Goal: Task Accomplishment & Management: Manage account settings

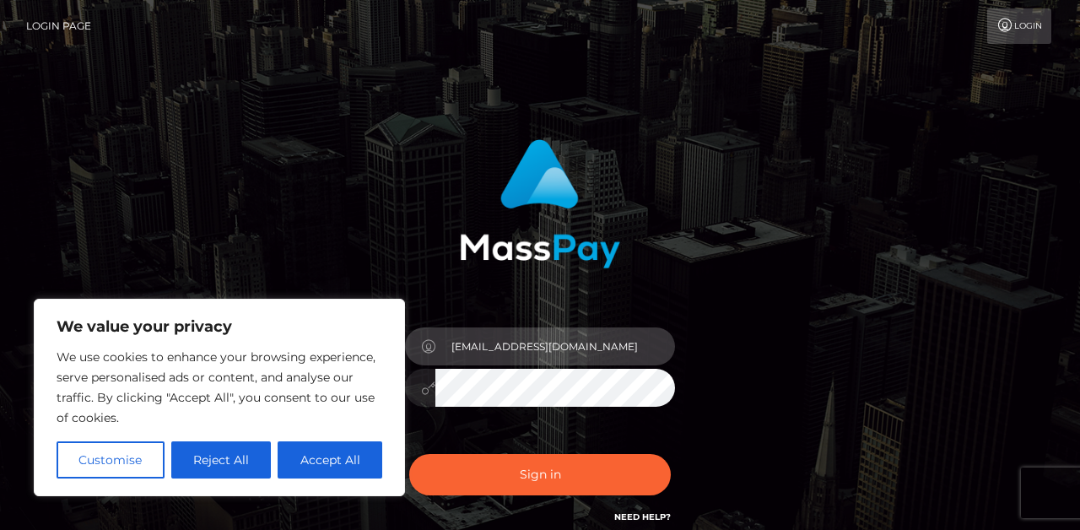
type input "brookesellers1234@icloud.com"
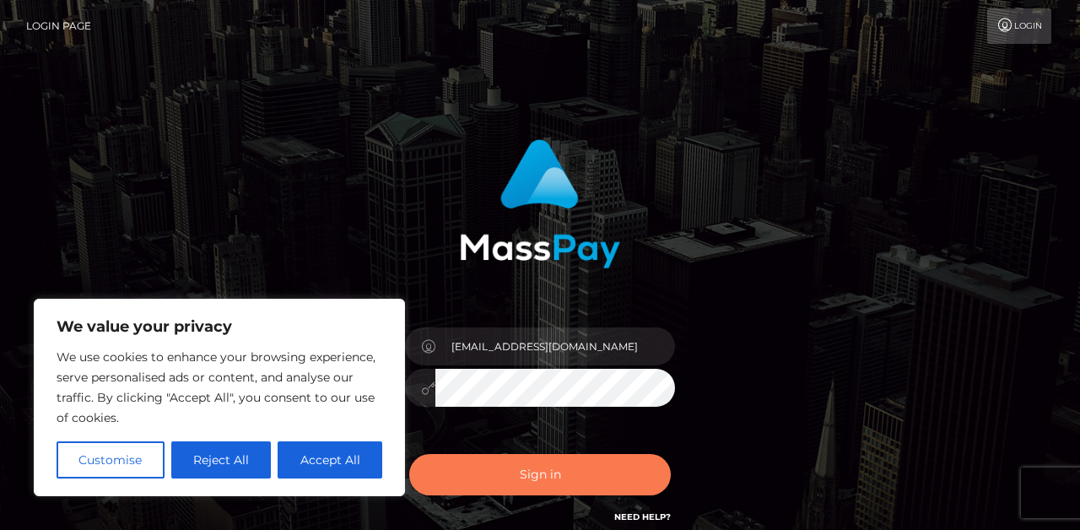
click at [514, 458] on button "Sign in" at bounding box center [540, 474] width 262 height 41
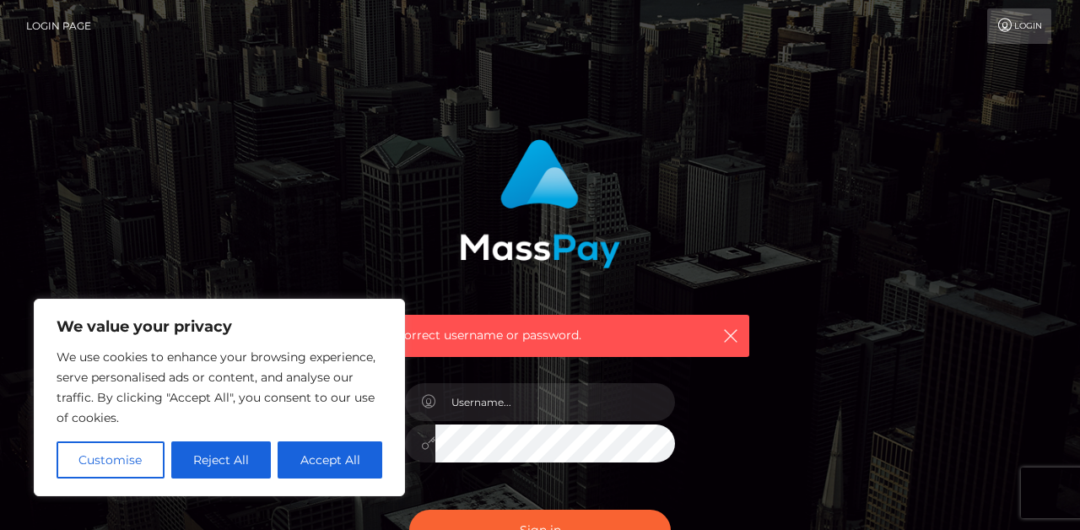
click at [494, 379] on div at bounding box center [539, 434] width 295 height 129
click at [333, 468] on button "Accept All" at bounding box center [330, 459] width 105 height 37
checkbox input "true"
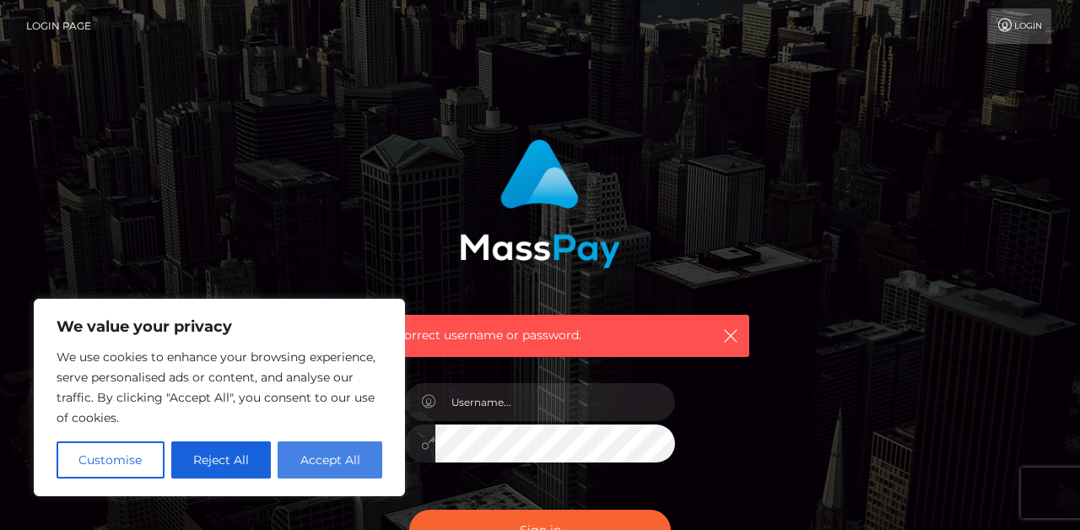
checkbox input "true"
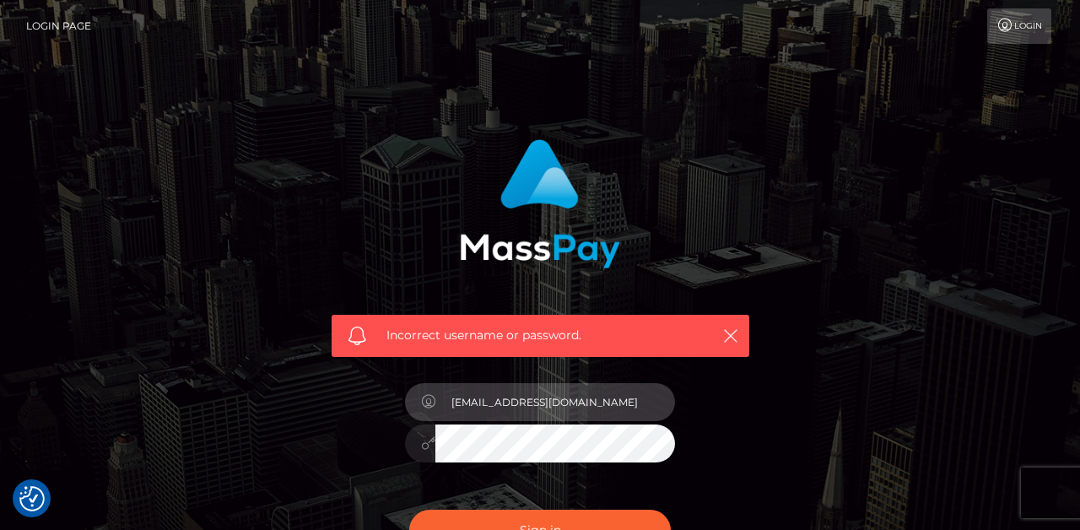
type input "[EMAIL_ADDRESS][DOMAIN_NAME]"
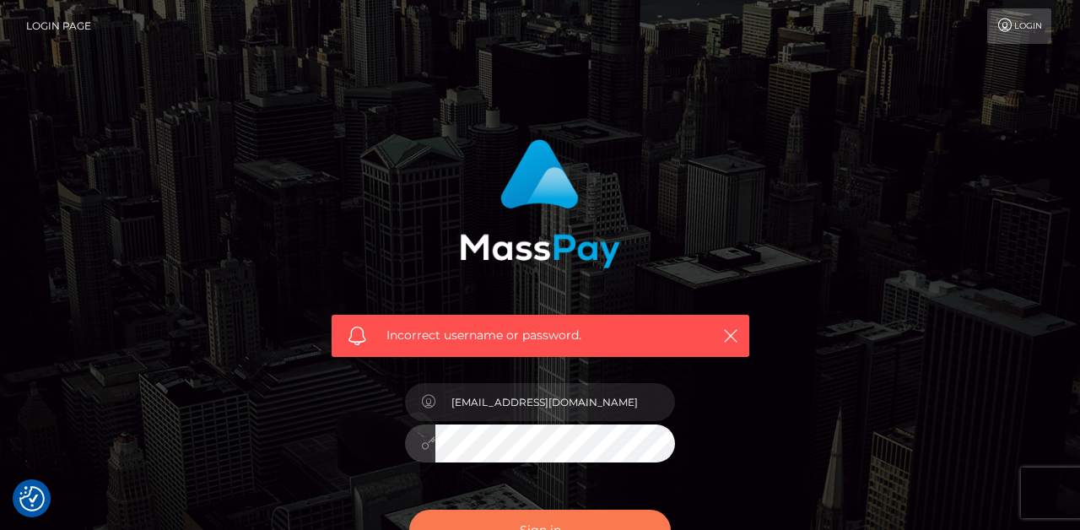
click at [500, 515] on button "Sign in" at bounding box center [540, 530] width 262 height 41
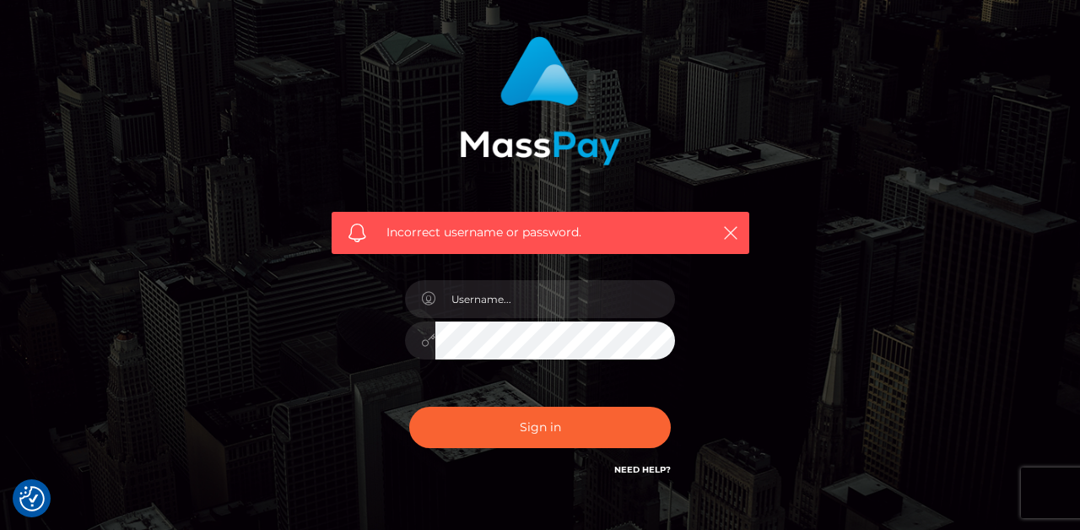
scroll to position [110, 0]
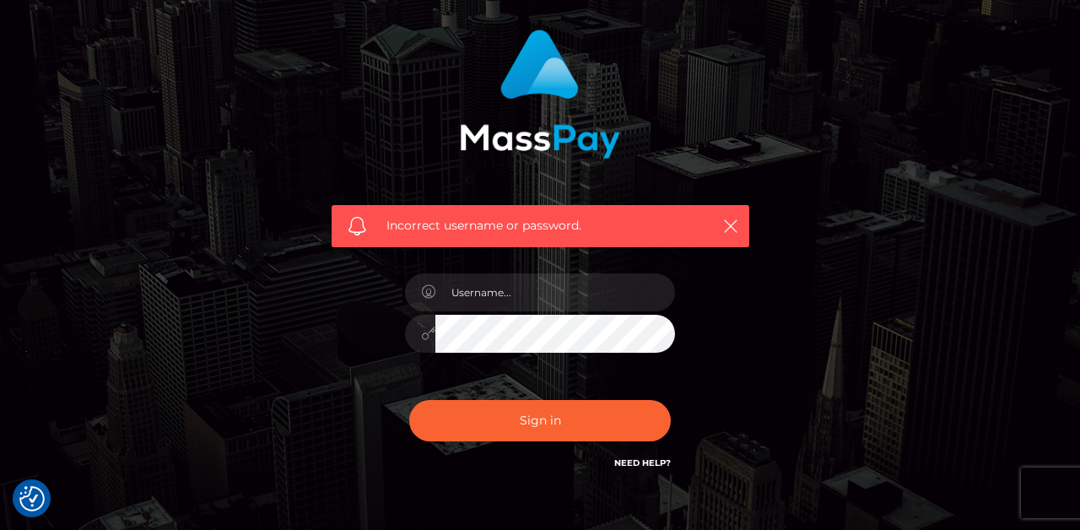
drag, startPoint x: 337, startPoint y: 87, endPoint x: 397, endPoint y: 209, distance: 135.8
click at [394, 207] on div "Incorrect username or password." at bounding box center [540, 132] width 443 height 230
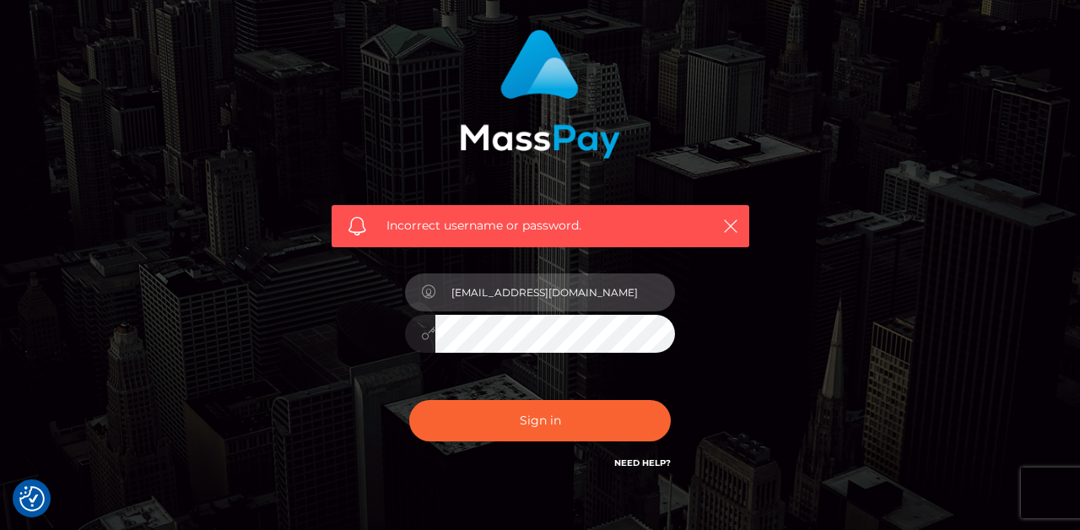
type input "brookesellers1234@icloud.com"
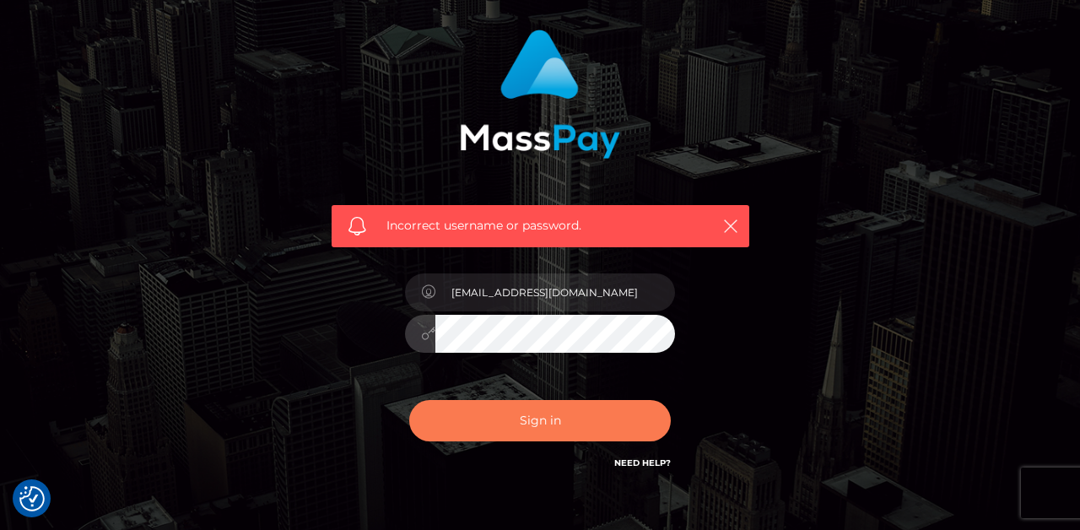
click at [572, 417] on button "Sign in" at bounding box center [540, 420] width 262 height 41
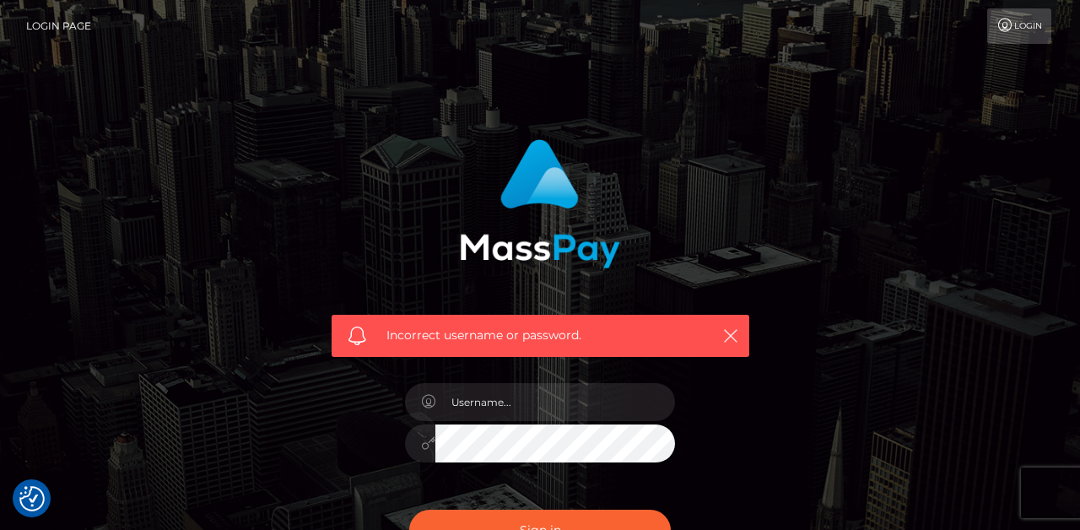
checkbox input "true"
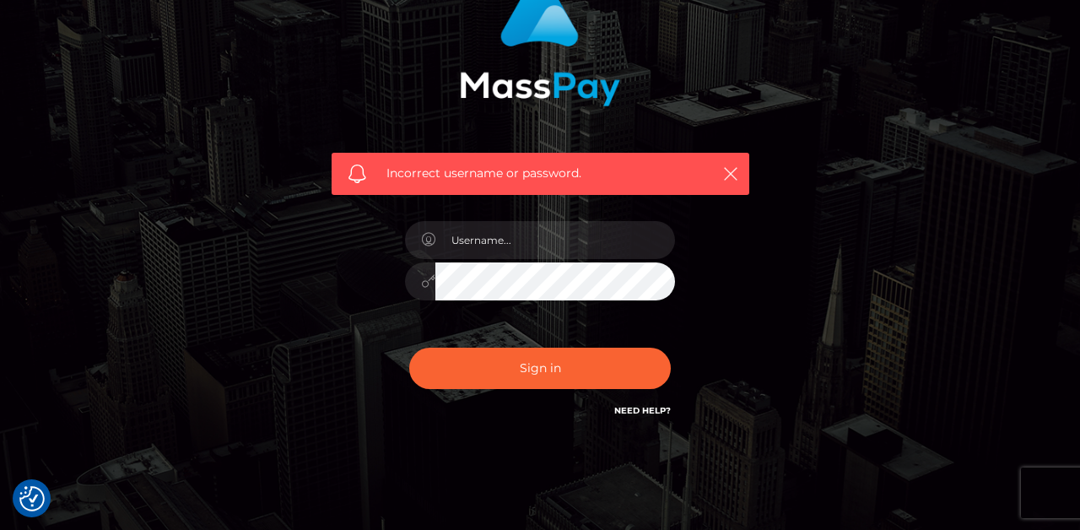
scroll to position [168, 0]
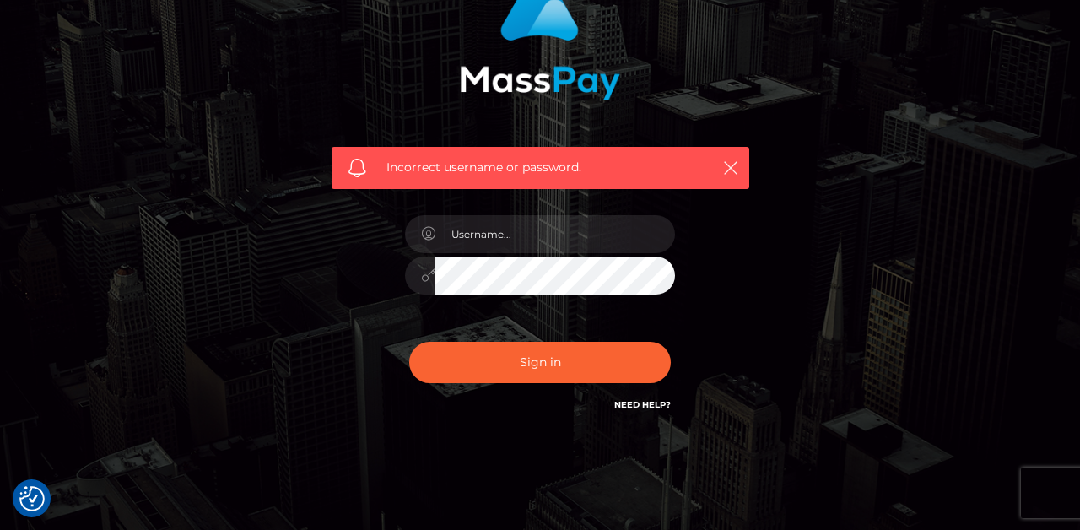
click at [633, 397] on h6 "Need Help?" at bounding box center [642, 404] width 57 height 14
click at [638, 402] on link "Need Help?" at bounding box center [642, 404] width 57 height 11
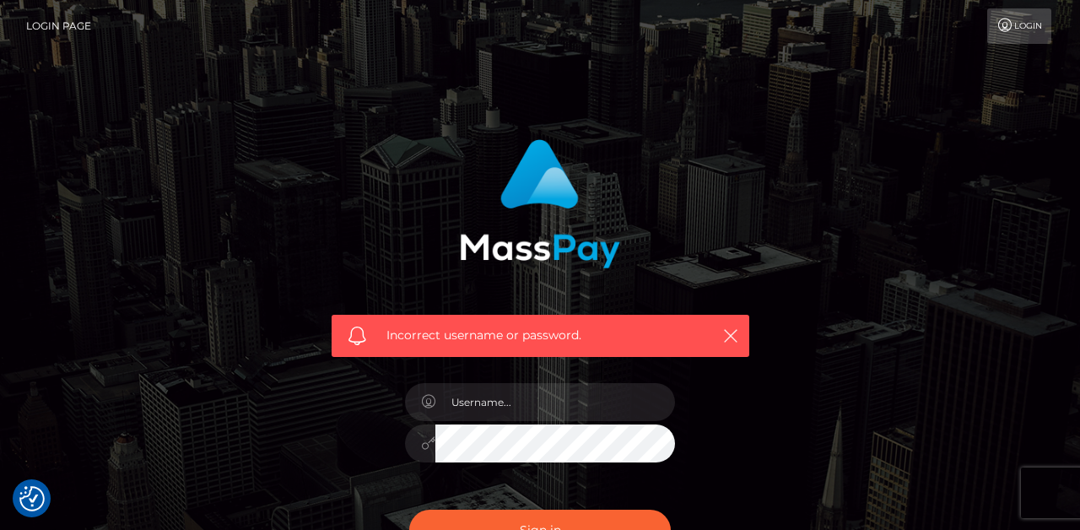
scroll to position [0, 0]
click at [1025, 24] on link "Login" at bounding box center [1019, 25] width 64 height 35
